Goal: Task Accomplishment & Management: Manage account settings

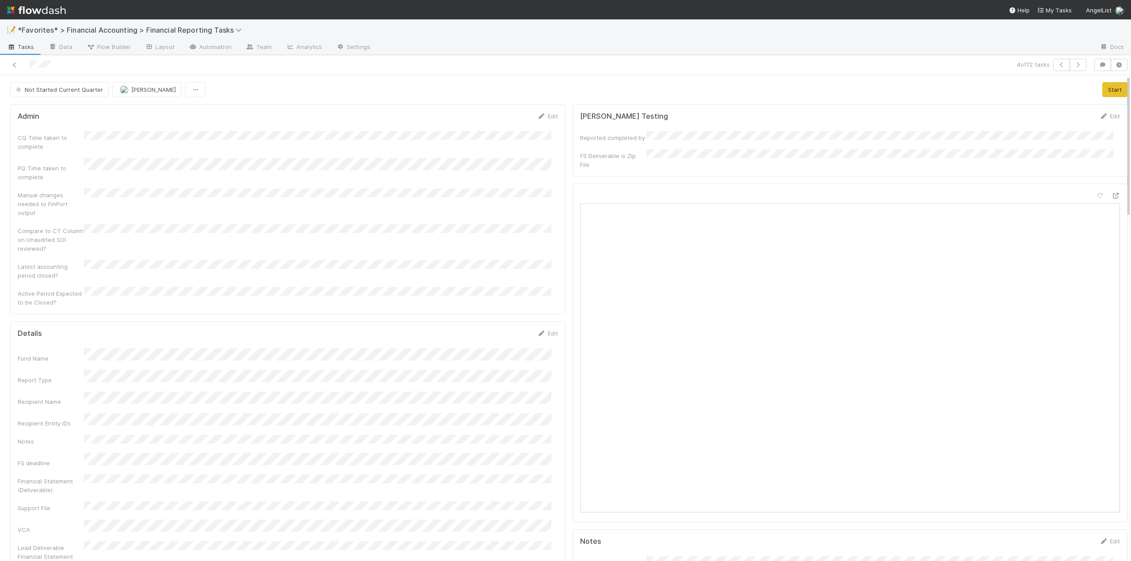
click at [550, 112] on div "Edit" at bounding box center [547, 116] width 21 height 9
click at [545, 118] on link "Edit" at bounding box center [547, 116] width 21 height 7
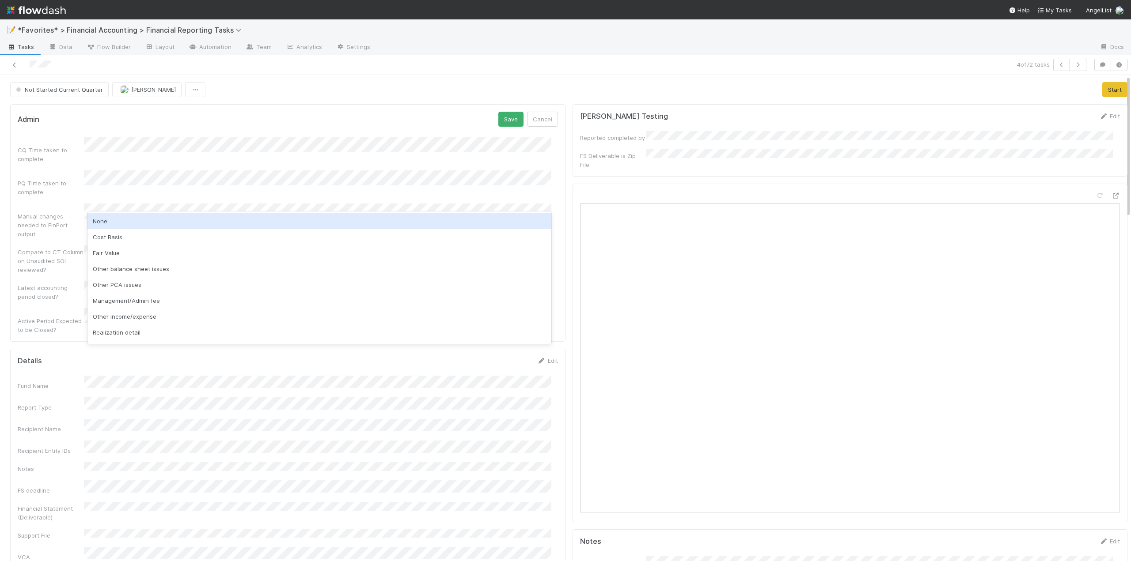
click at [104, 227] on div "None" at bounding box center [319, 221] width 464 height 16
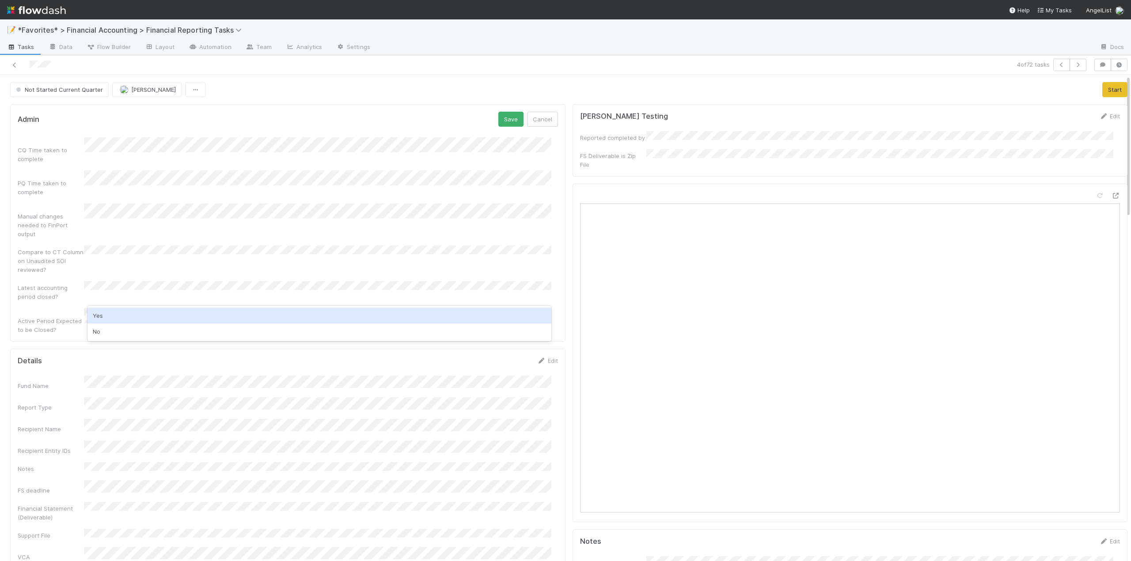
click at [105, 315] on div "Yes" at bounding box center [319, 316] width 464 height 16
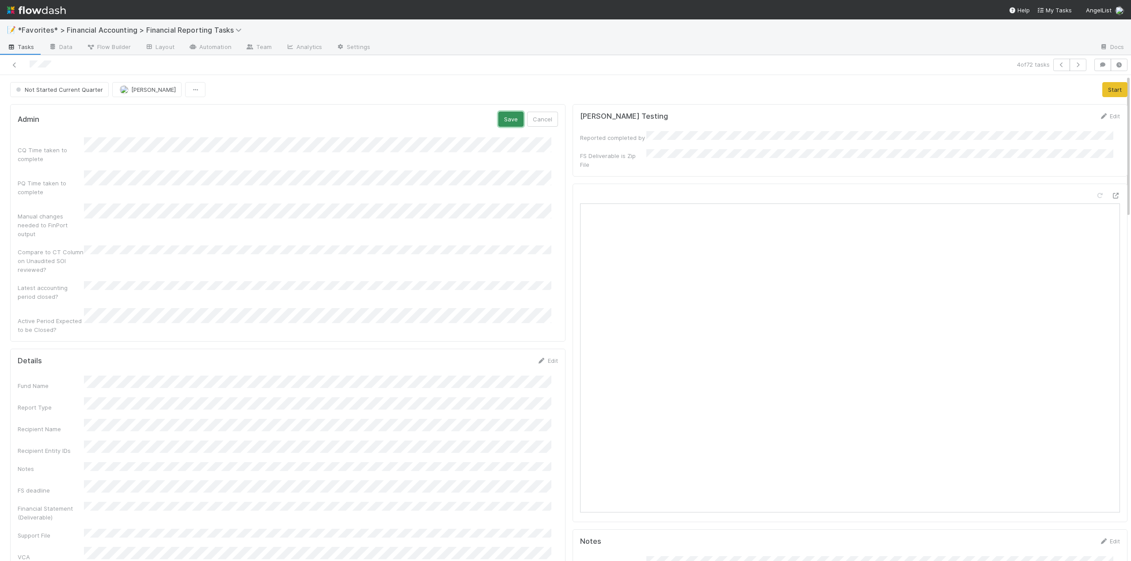
click at [498, 119] on button "Save" at bounding box center [510, 119] width 25 height 15
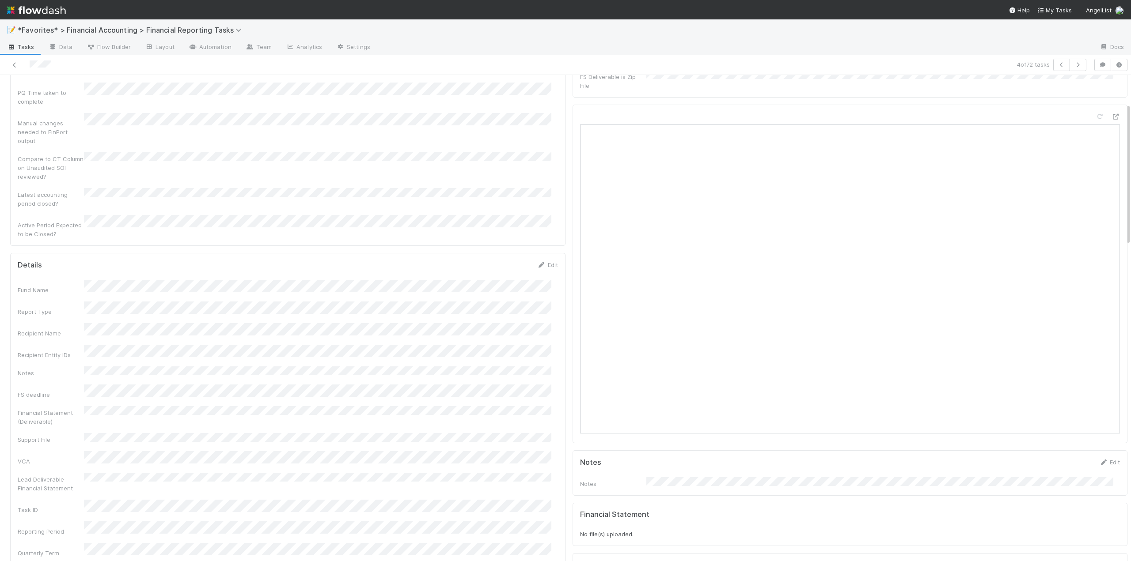
scroll to position [133, 0]
click at [544, 208] on link "Edit" at bounding box center [547, 211] width 21 height 7
click at [504, 207] on button "Save" at bounding box center [510, 214] width 25 height 15
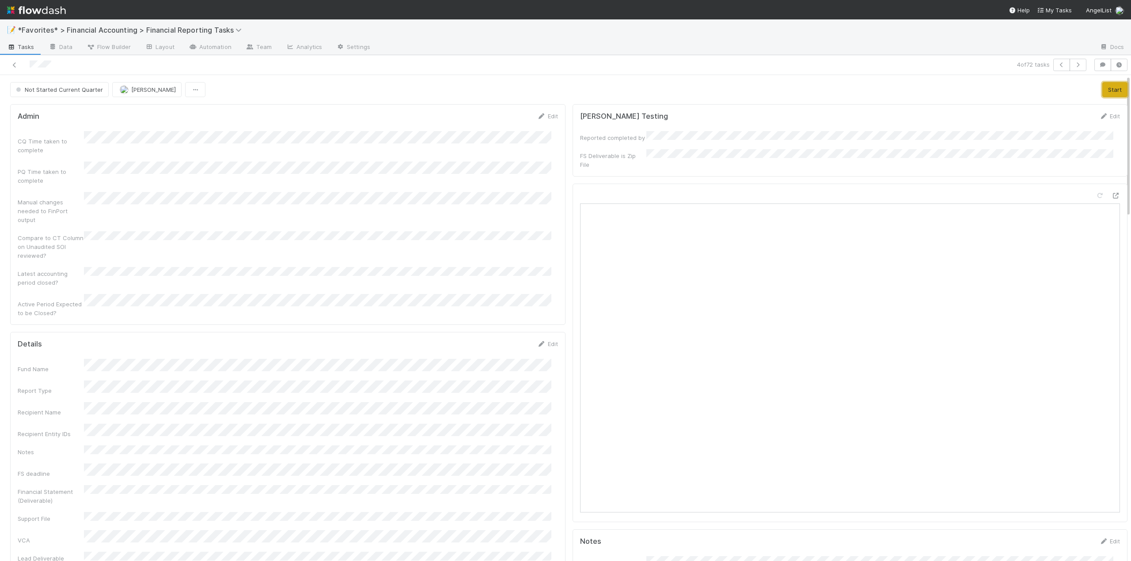
click at [1102, 89] on button "Start" at bounding box center [1114, 89] width 25 height 15
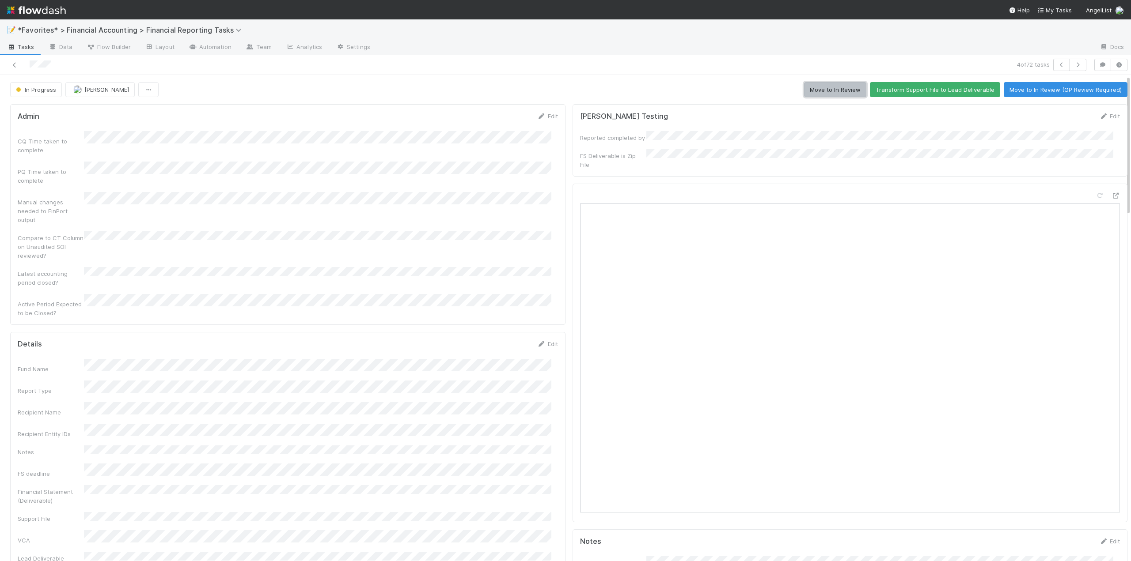
click at [842, 88] on button "Move to In Review" at bounding box center [835, 89] width 62 height 15
click at [14, 67] on icon at bounding box center [14, 65] width 9 height 6
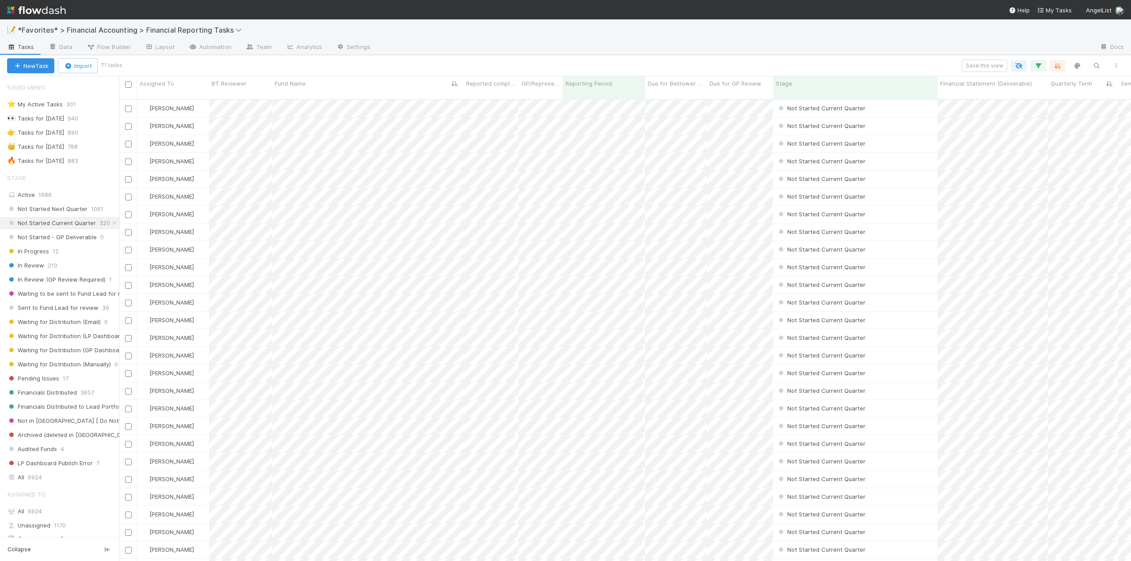
scroll to position [463, 1005]
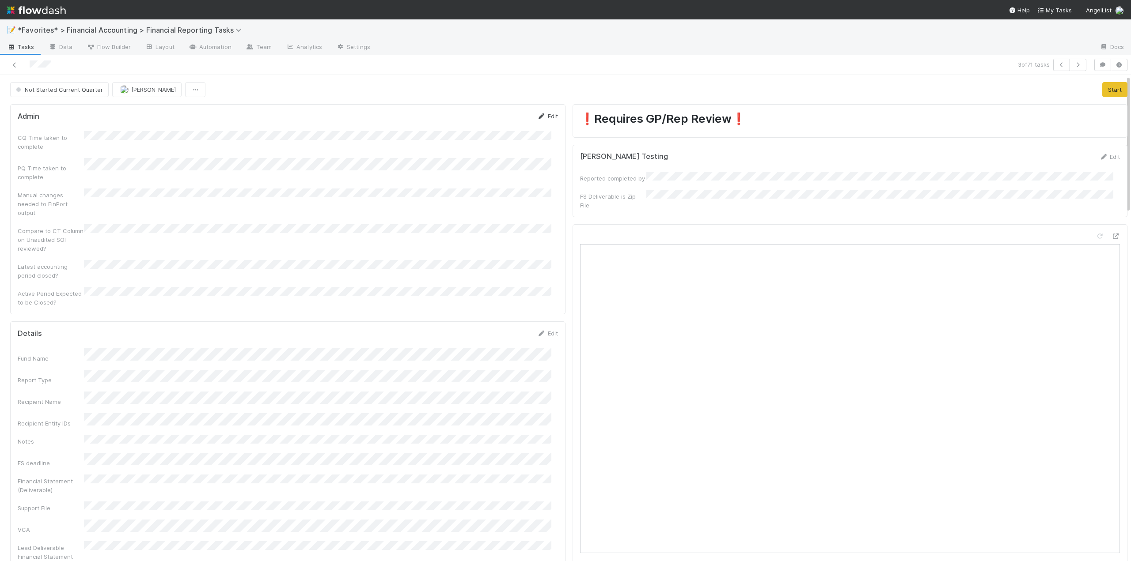
click at [545, 119] on link "Edit" at bounding box center [547, 116] width 21 height 7
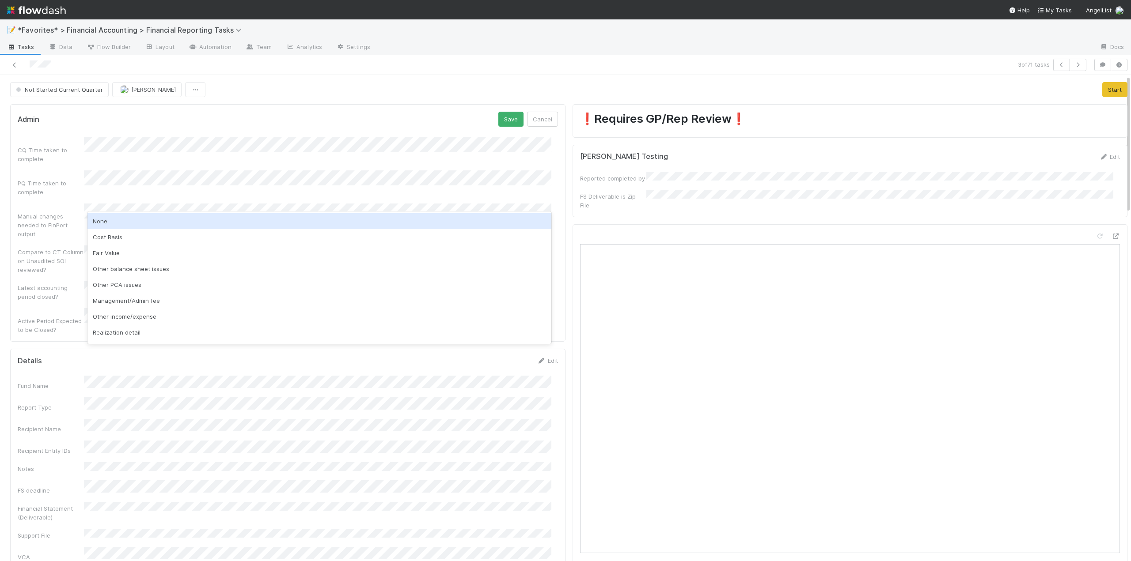
click at [103, 222] on div "None" at bounding box center [319, 221] width 464 height 16
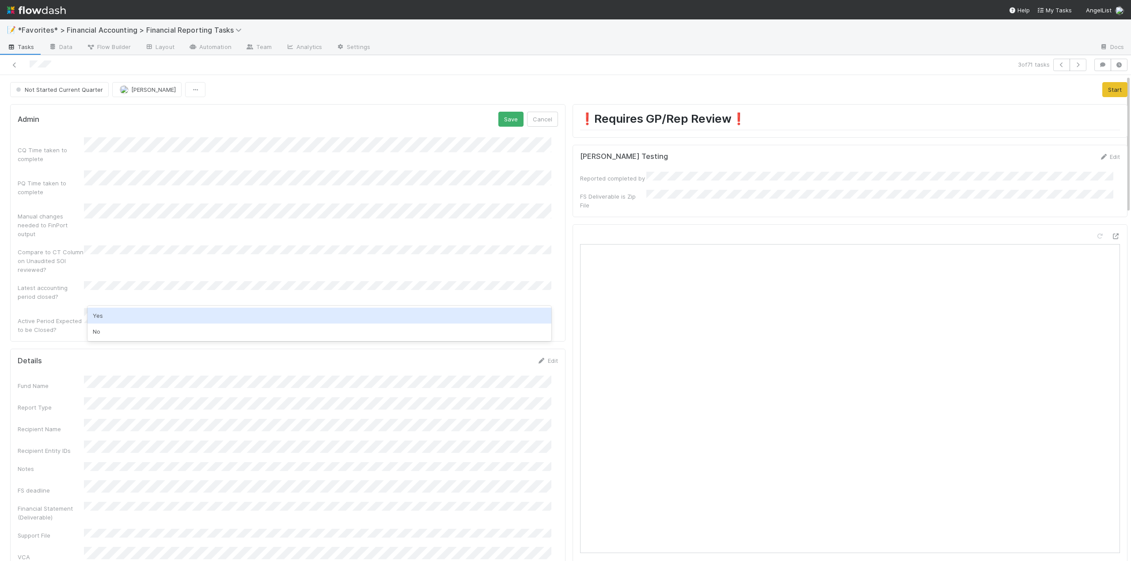
click at [113, 318] on div "Yes" at bounding box center [319, 316] width 464 height 16
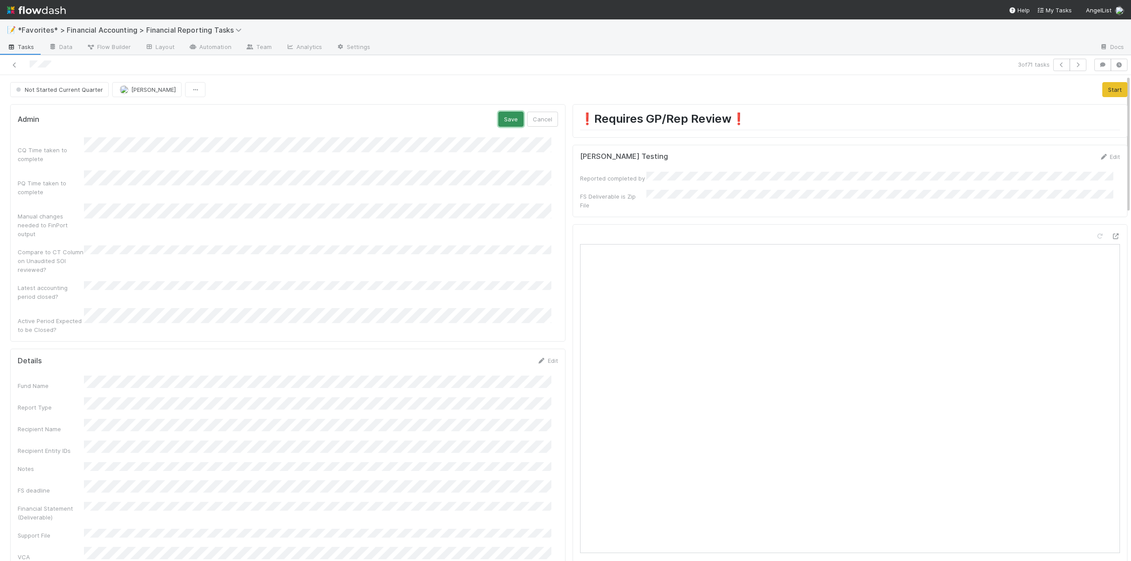
click at [507, 125] on button "Save" at bounding box center [510, 119] width 25 height 15
click at [549, 341] on link "Edit" at bounding box center [547, 344] width 21 height 7
click at [500, 340] on button "Save" at bounding box center [510, 347] width 25 height 15
click at [1106, 86] on button "Start" at bounding box center [1114, 89] width 25 height 15
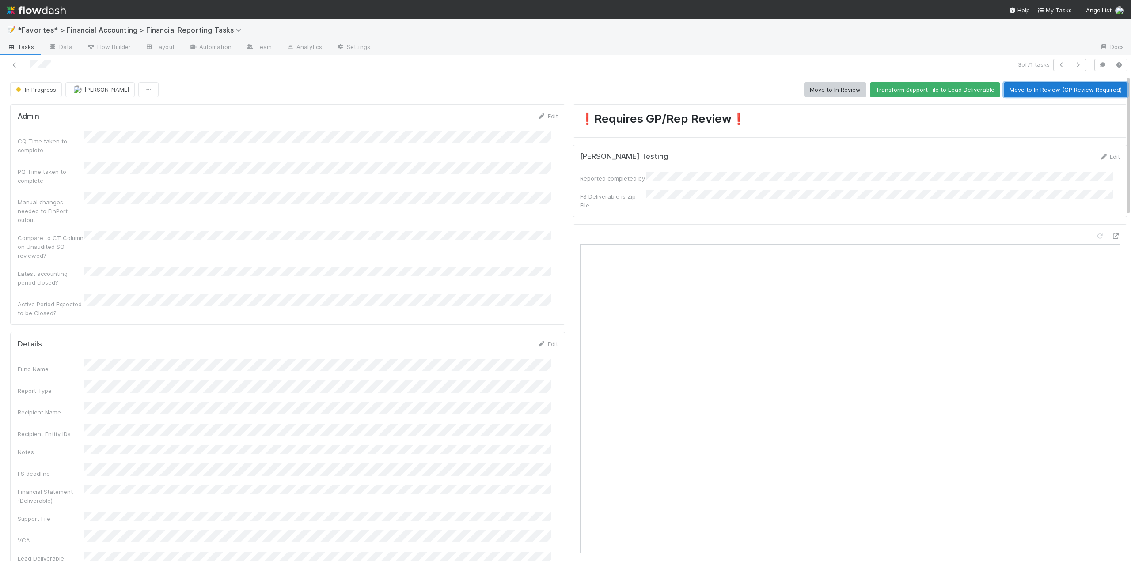
click at [1037, 88] on button "Move to In Review (GP Review Required)" at bounding box center [1065, 89] width 124 height 15
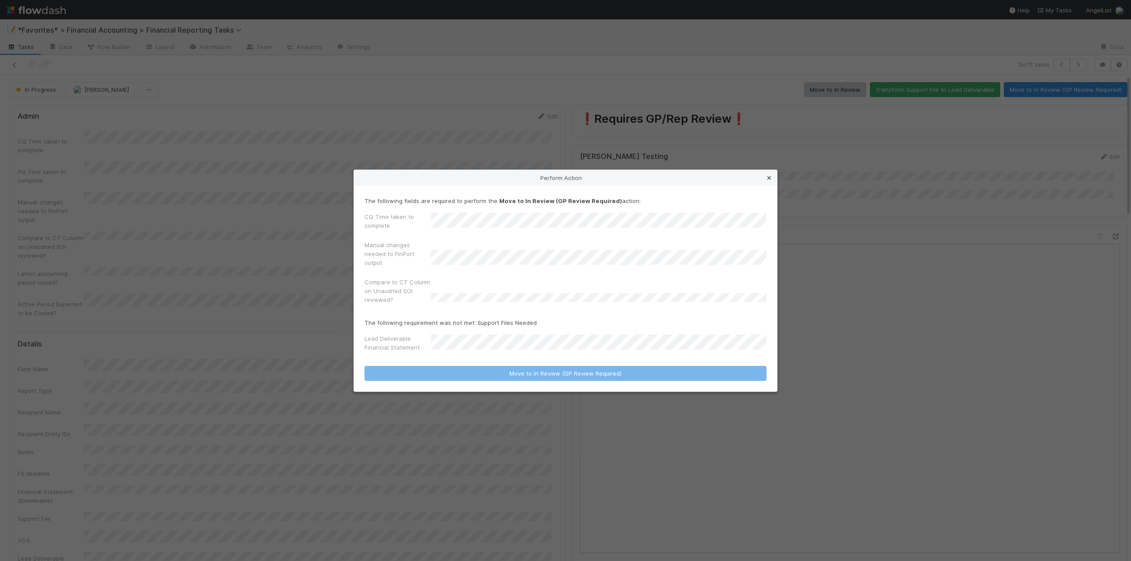
click at [769, 179] on icon at bounding box center [769, 178] width 9 height 6
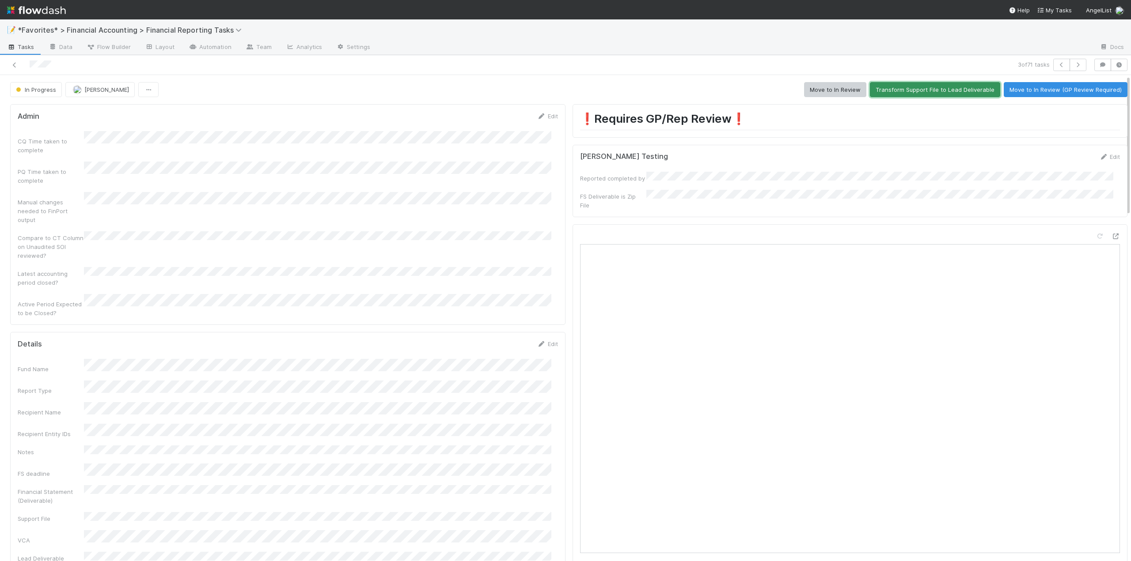
click at [909, 87] on button "Transform Support File to Lead Deliverable" at bounding box center [935, 89] width 130 height 15
click at [1019, 91] on button "Move to In Review (GP Review Required)" at bounding box center [1065, 89] width 124 height 15
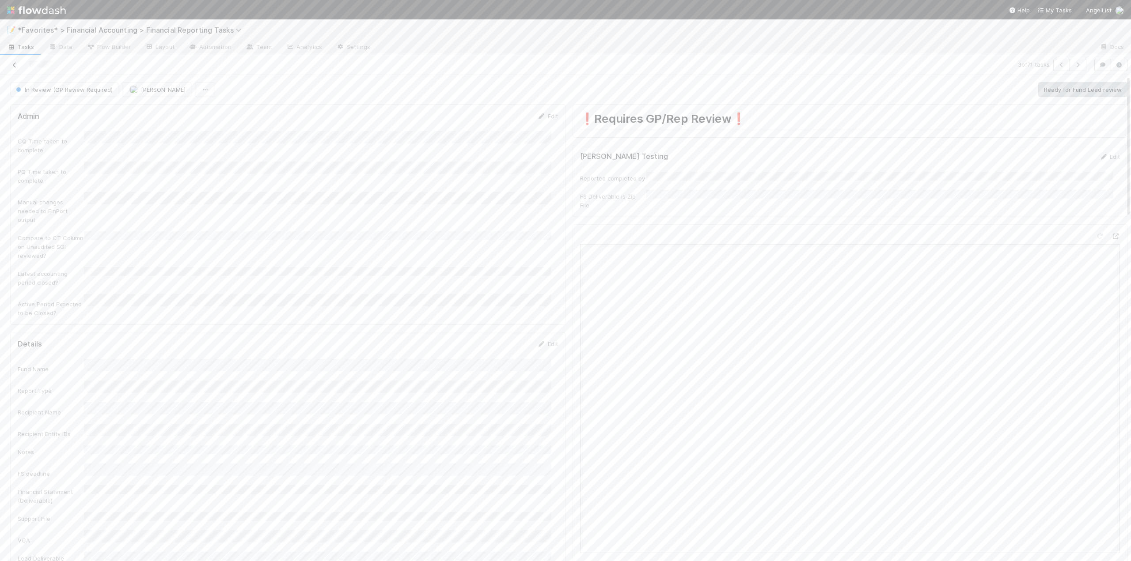
click at [13, 66] on icon at bounding box center [14, 65] width 9 height 6
click at [43, 278] on span "In Review (GP Review Required)" at bounding box center [56, 279] width 98 height 11
click at [39, 509] on span "6924" at bounding box center [35, 511] width 14 height 7
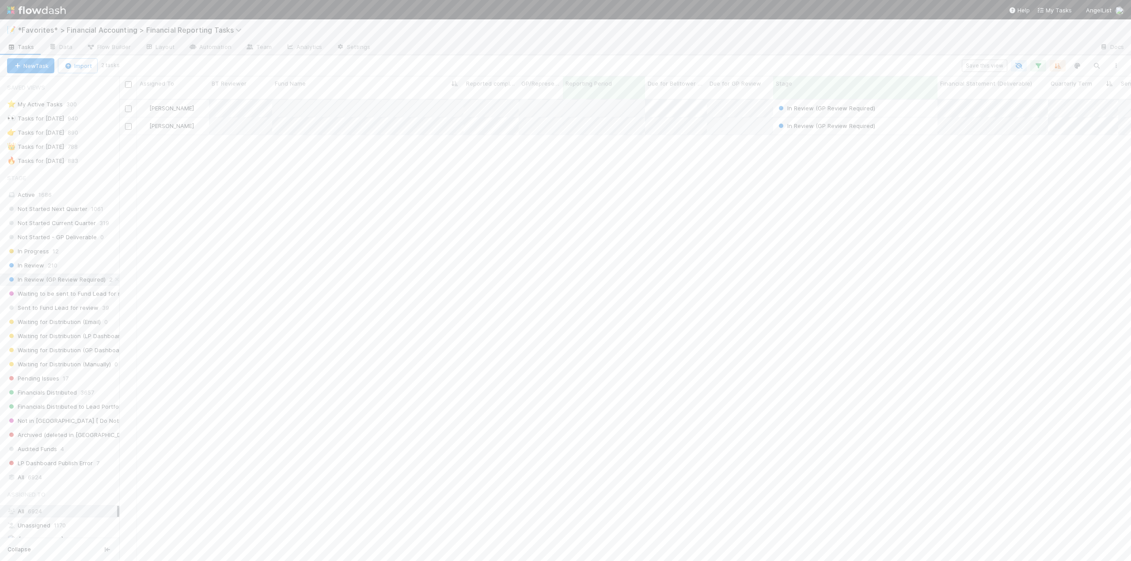
scroll to position [463, 1005]
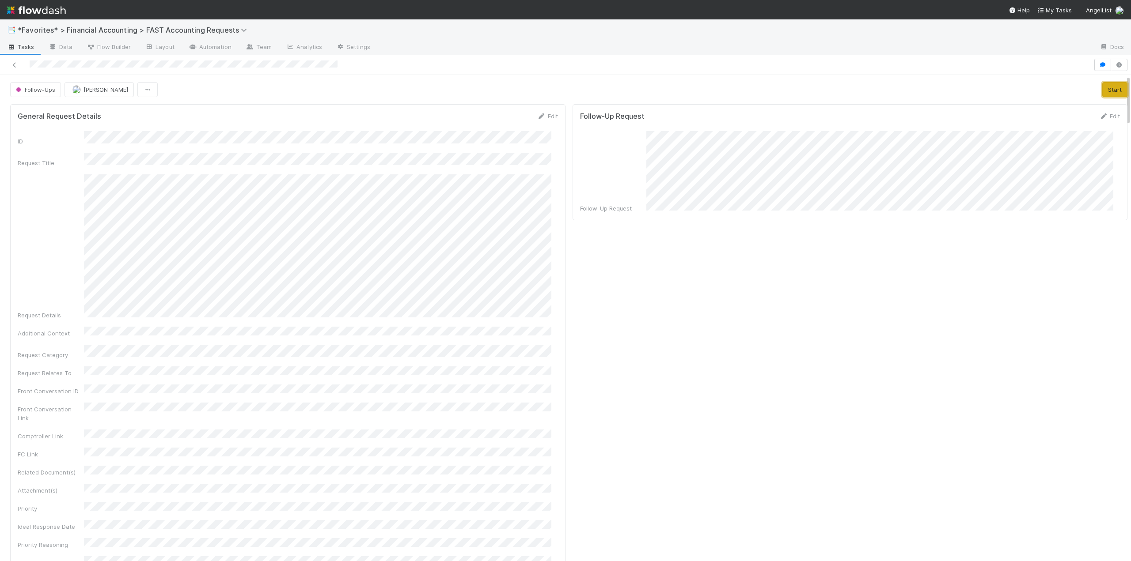
click at [1102, 93] on button "Start" at bounding box center [1114, 89] width 25 height 15
click at [987, 86] on button "Complete" at bounding box center [996, 89] width 38 height 15
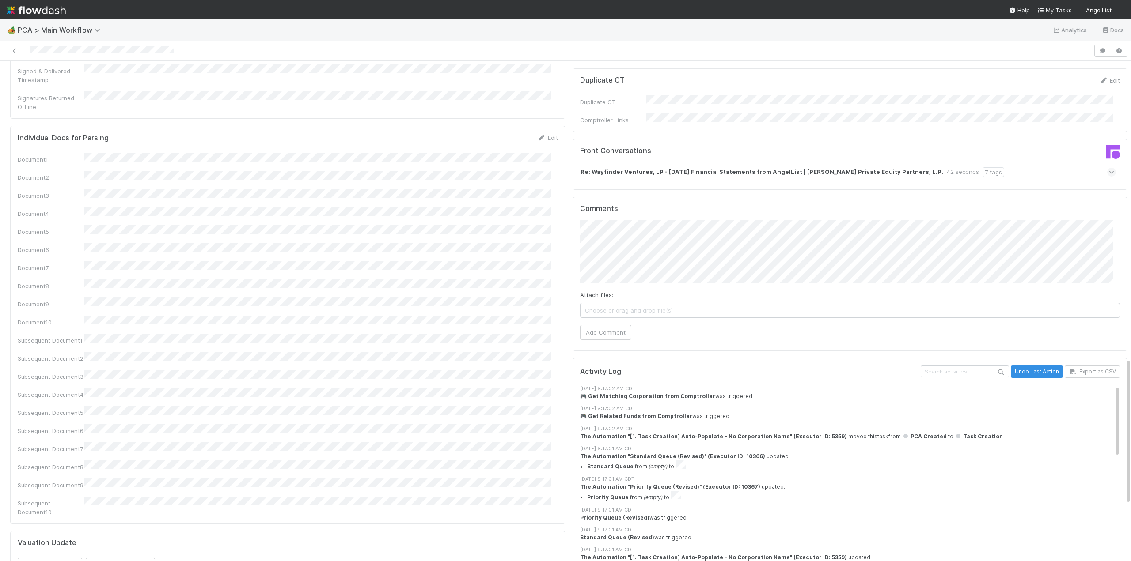
scroll to position [1016, 0]
